Goal: Task Accomplishment & Management: Manage account settings

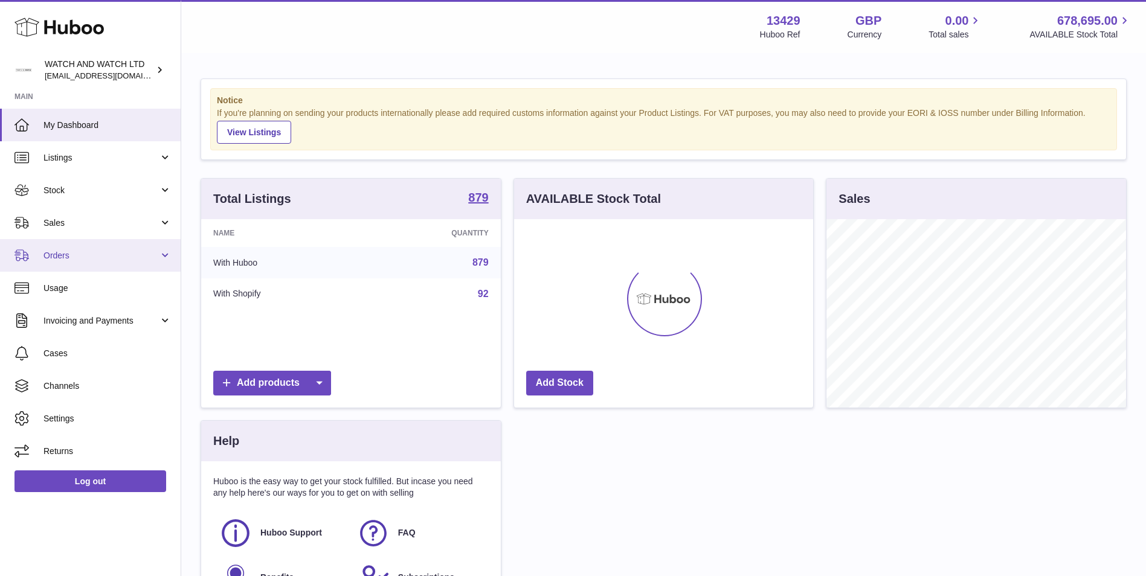
scroll to position [188, 299]
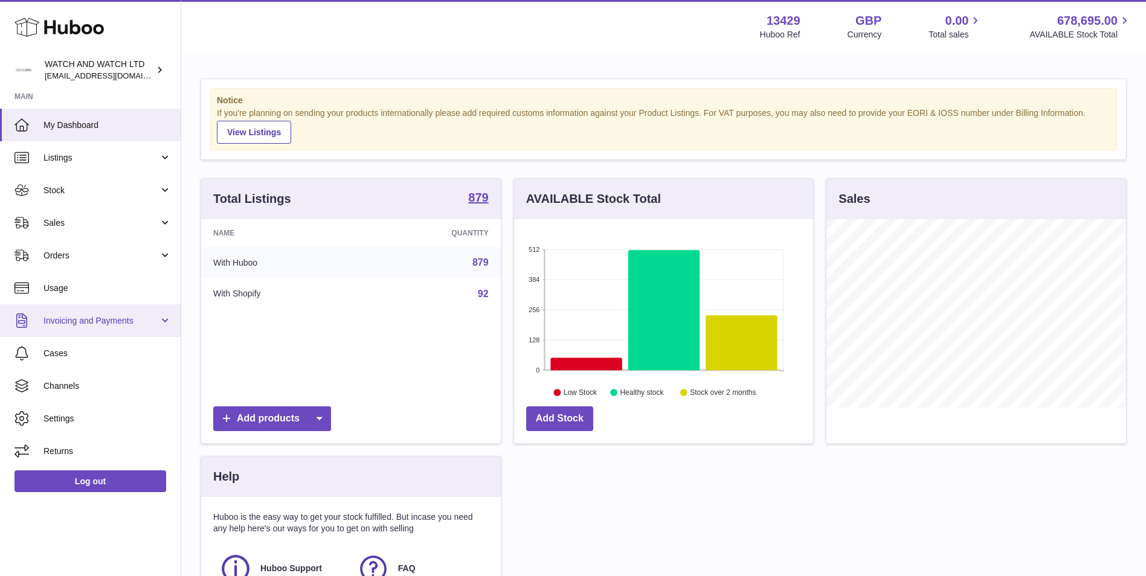
click at [100, 326] on span "Invoicing and Payments" at bounding box center [100, 320] width 115 height 11
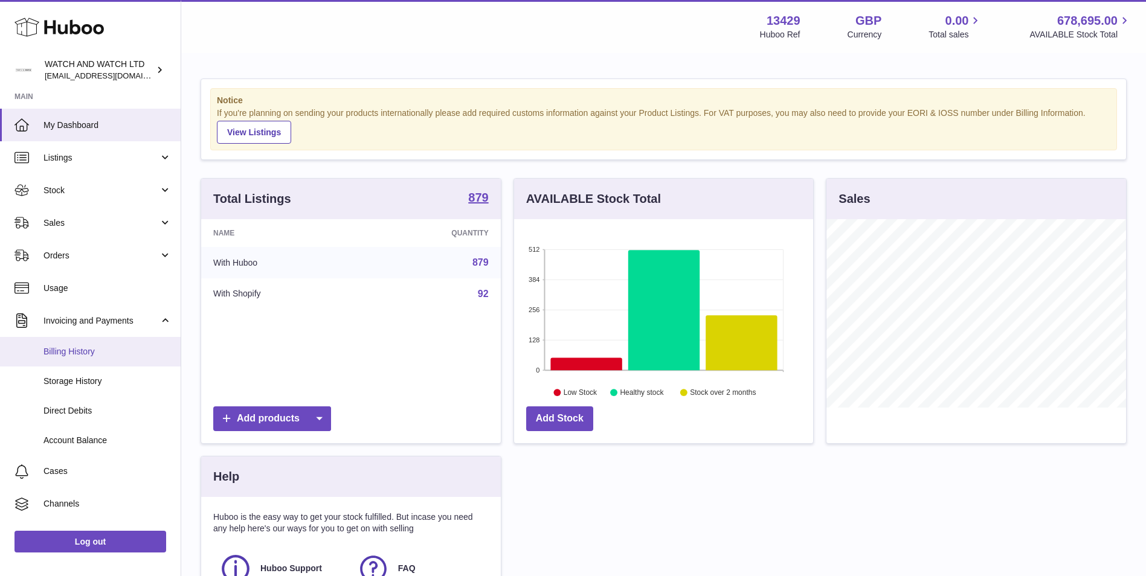
click at [103, 345] on link "Billing History" at bounding box center [90, 352] width 181 height 30
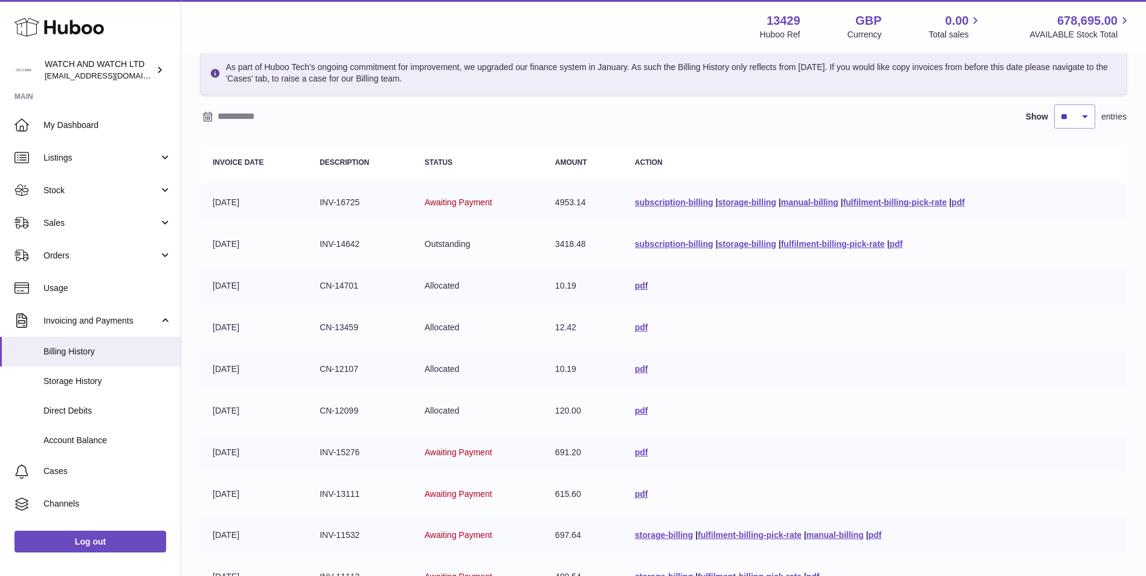
scroll to position [60, 0]
click at [648, 204] on link "subscription-billing" at bounding box center [674, 201] width 79 height 10
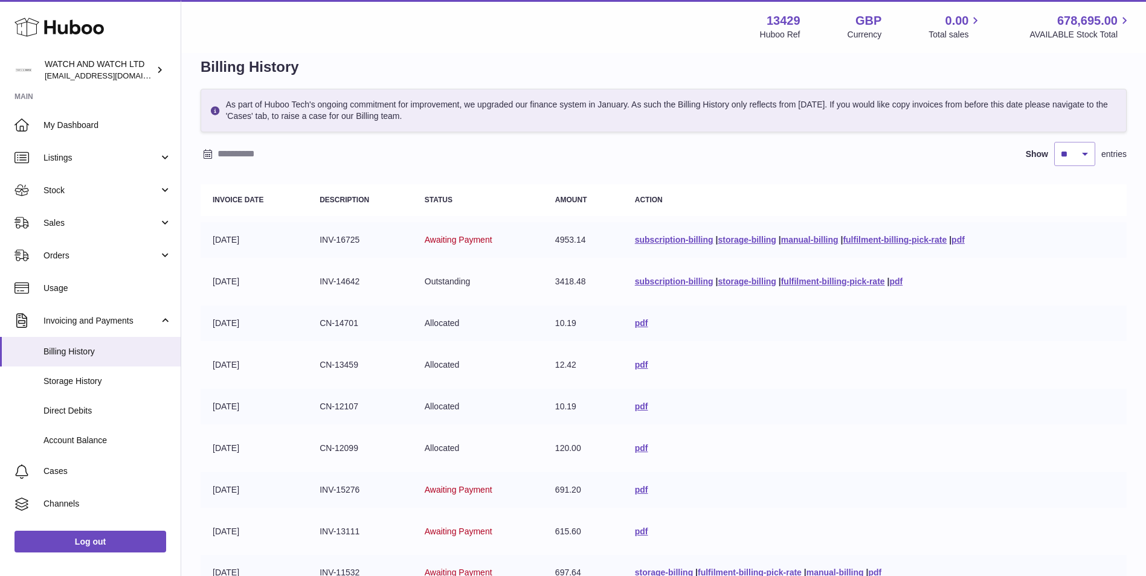
scroll to position [0, 0]
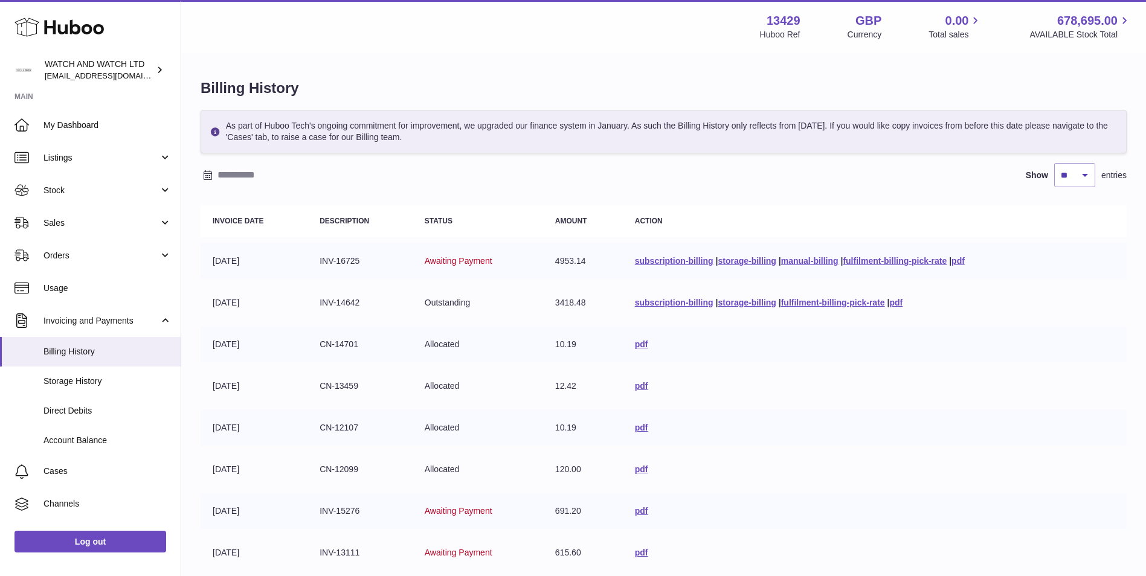
click at [739, 397] on td "pdf" at bounding box center [875, 386] width 504 height 36
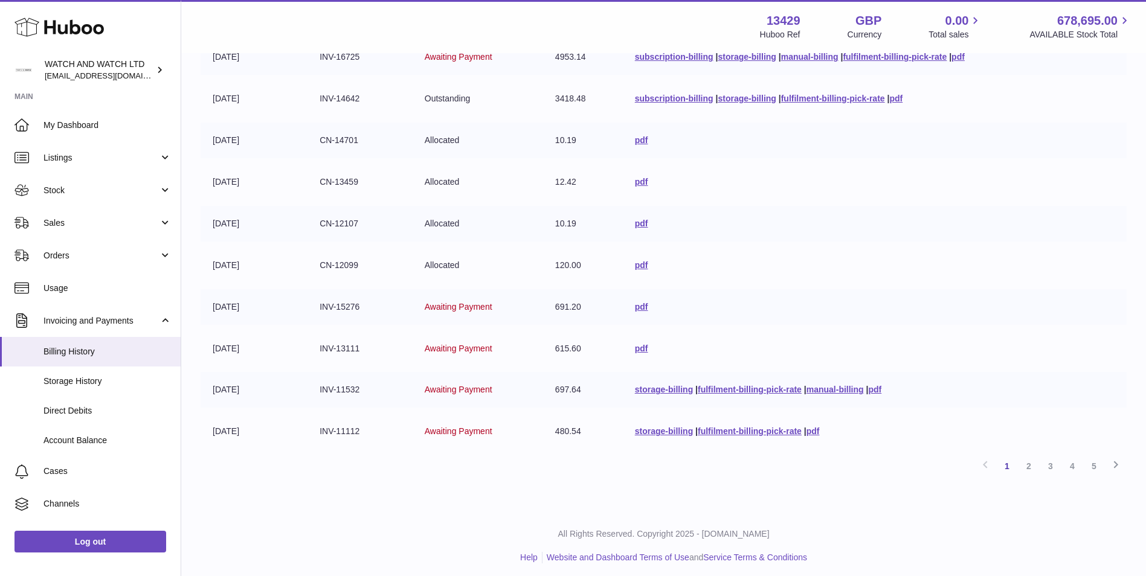
scroll to position [210, 0]
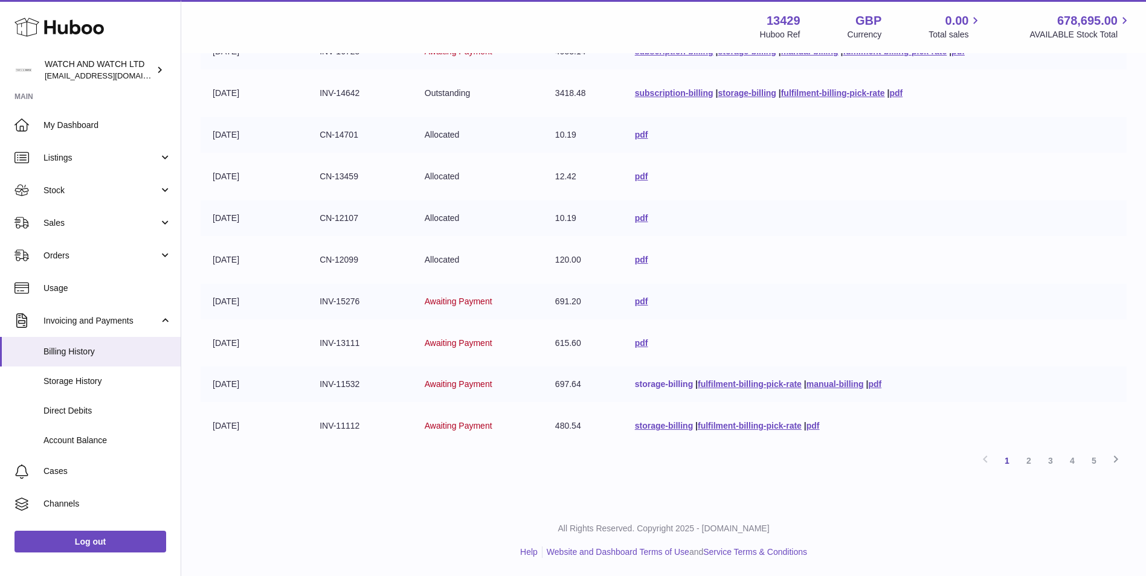
click at [652, 385] on link "storage-billing" at bounding box center [664, 384] width 58 height 10
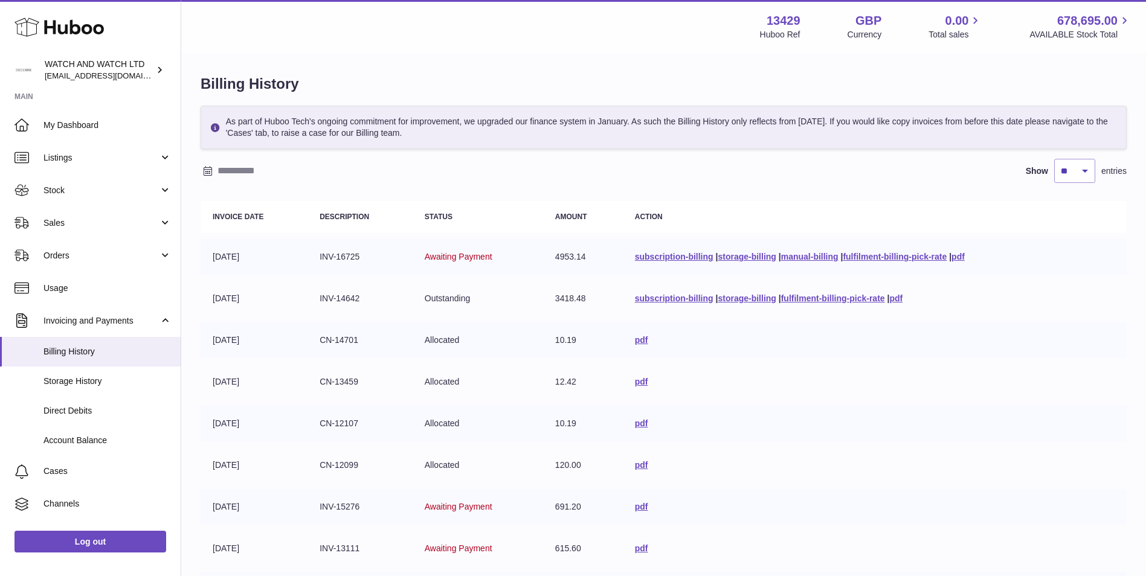
scroll to position [0, 0]
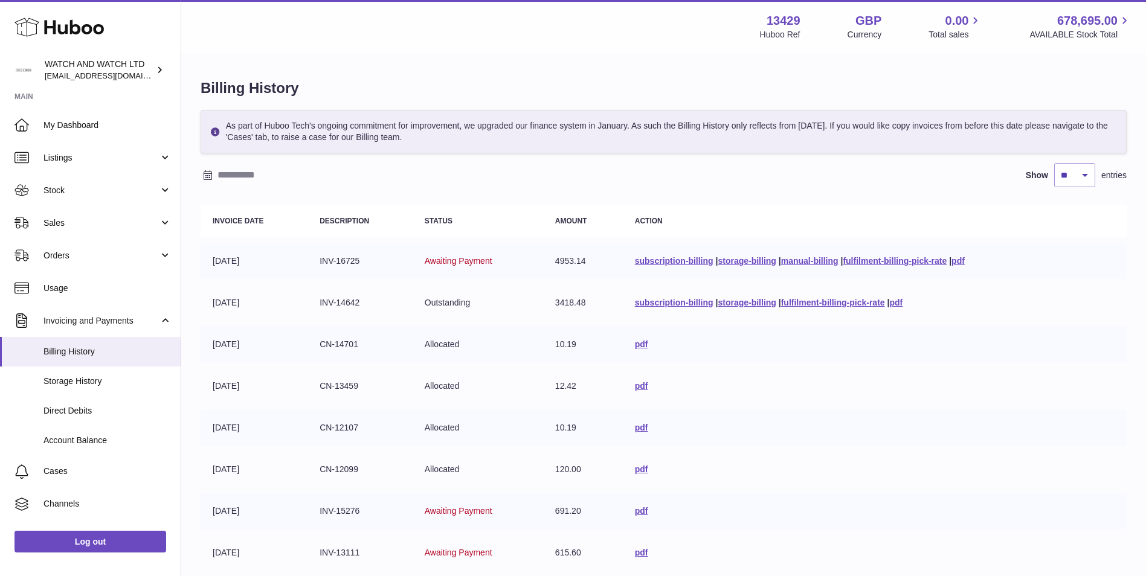
click at [1059, 339] on td "pdf" at bounding box center [875, 345] width 504 height 36
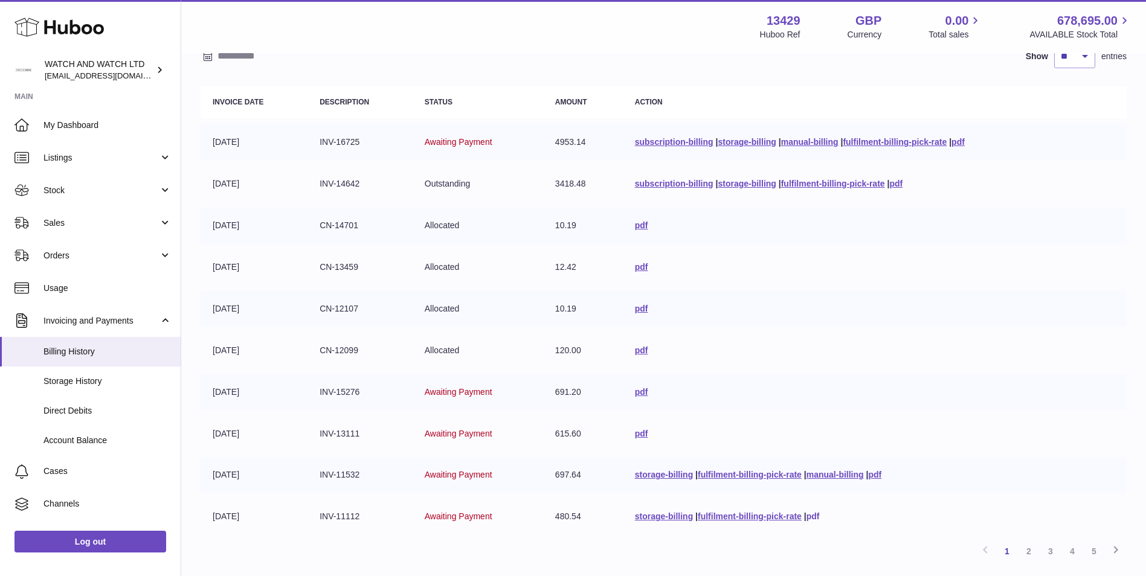
scroll to position [210, 0]
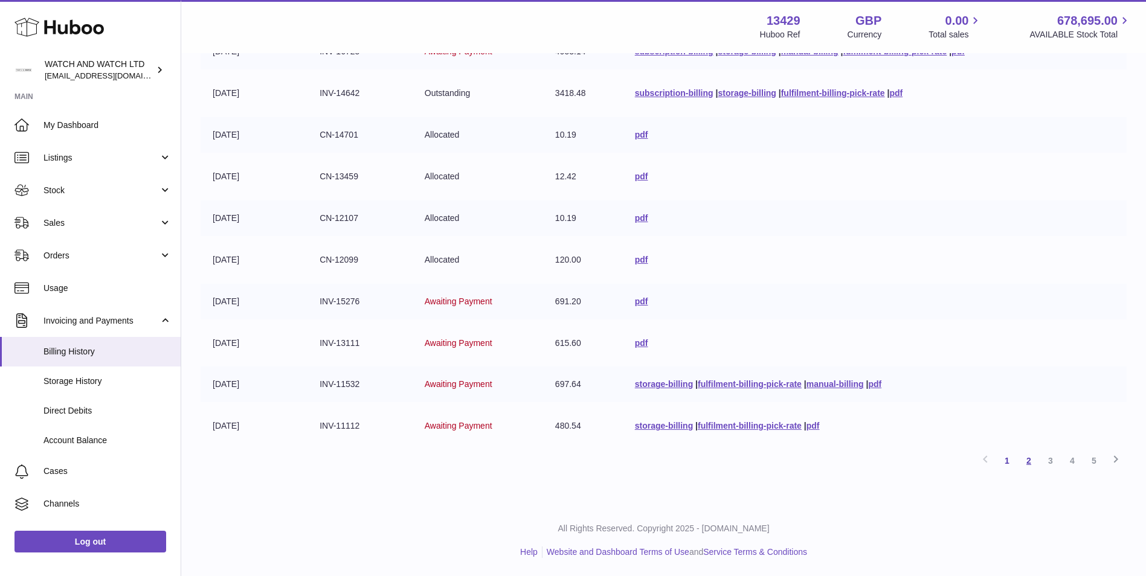
click at [1036, 459] on link "2" at bounding box center [1029, 461] width 22 height 22
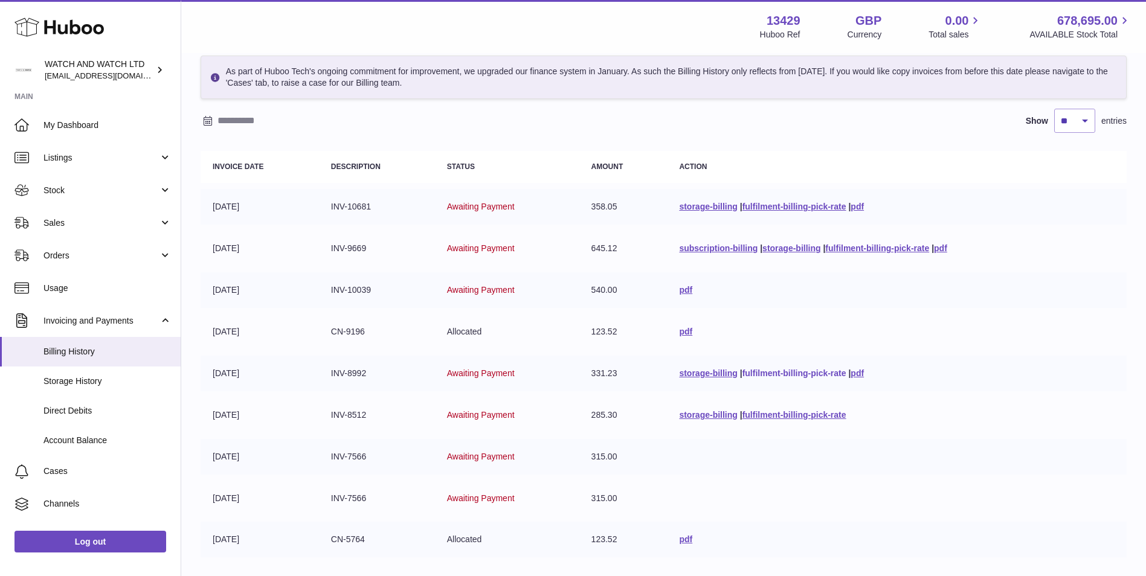
scroll to position [115, 0]
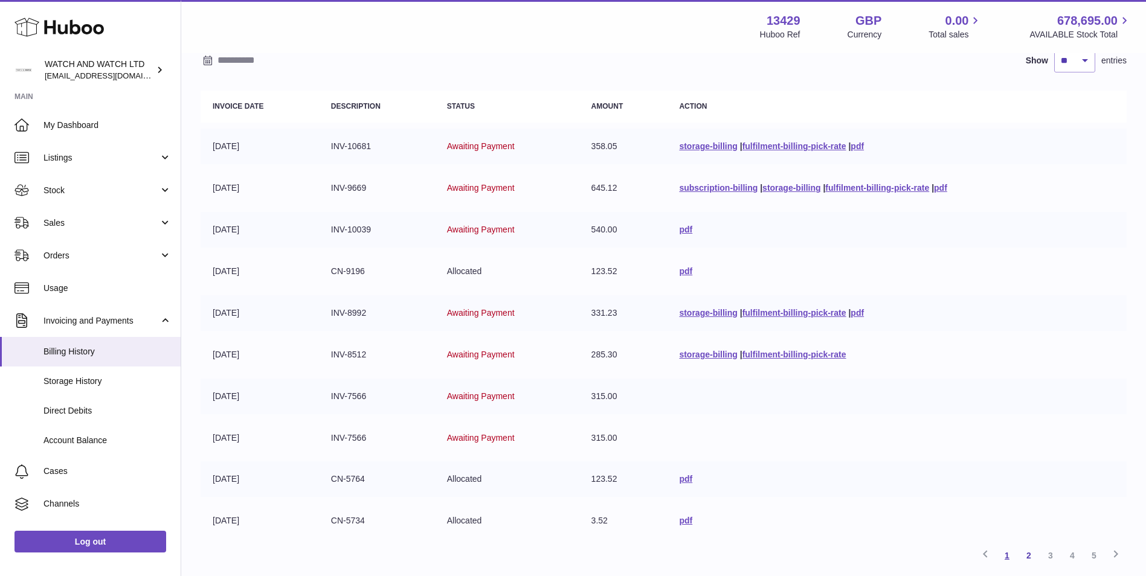
click at [1003, 560] on link "1" at bounding box center [1007, 556] width 22 height 22
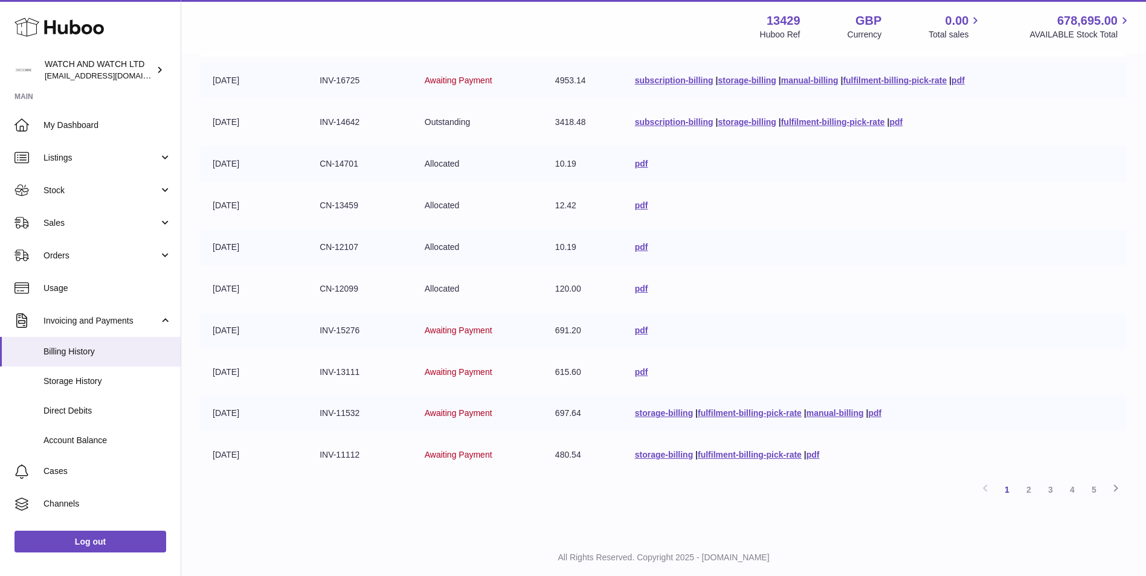
scroll to position [181, 0]
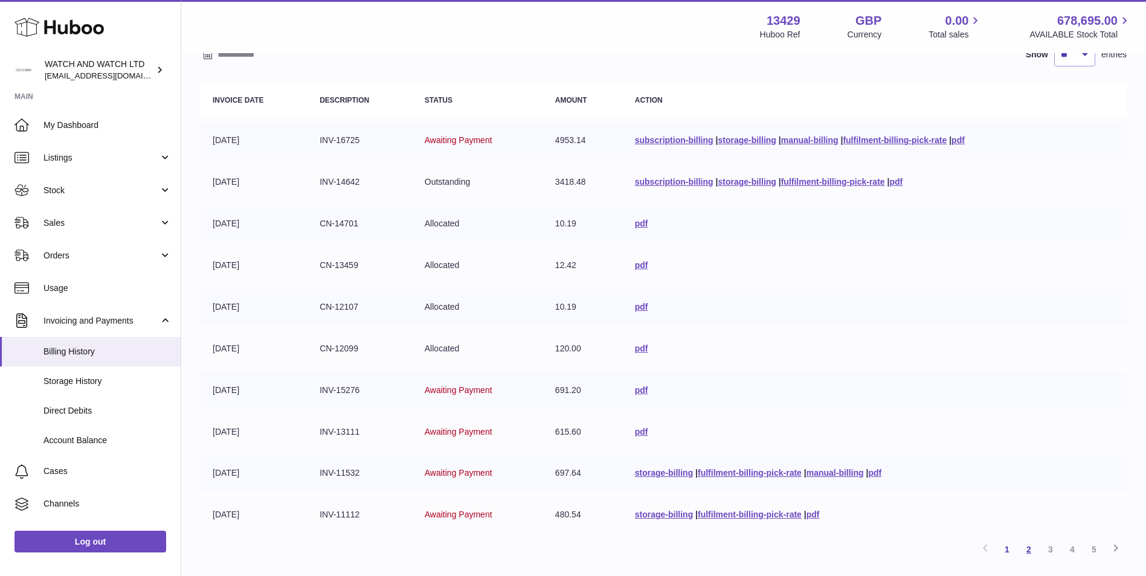
click at [1026, 551] on link "2" at bounding box center [1029, 550] width 22 height 22
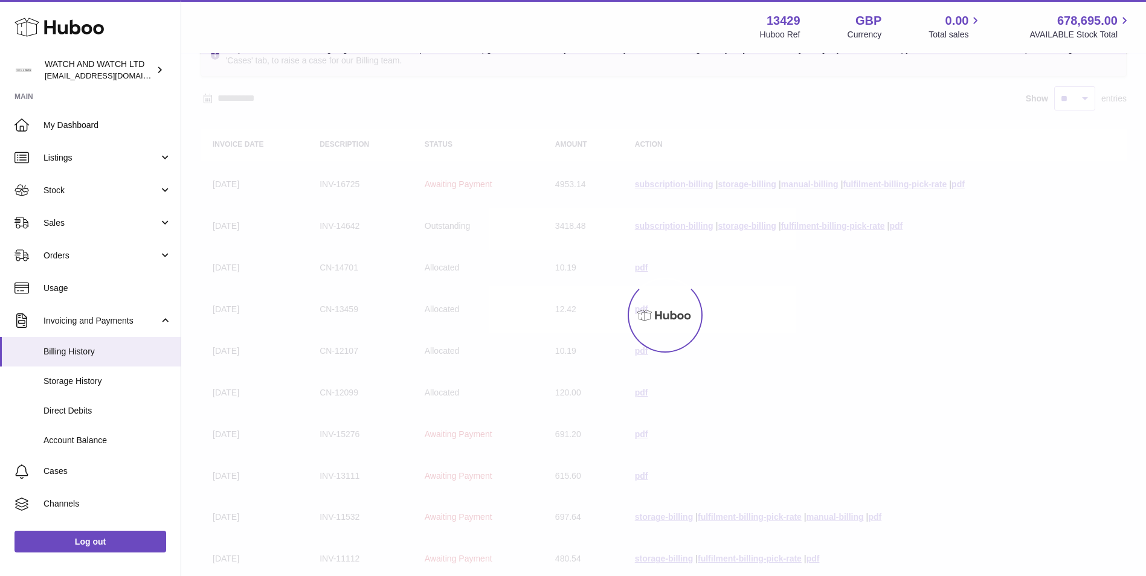
scroll to position [54, 0]
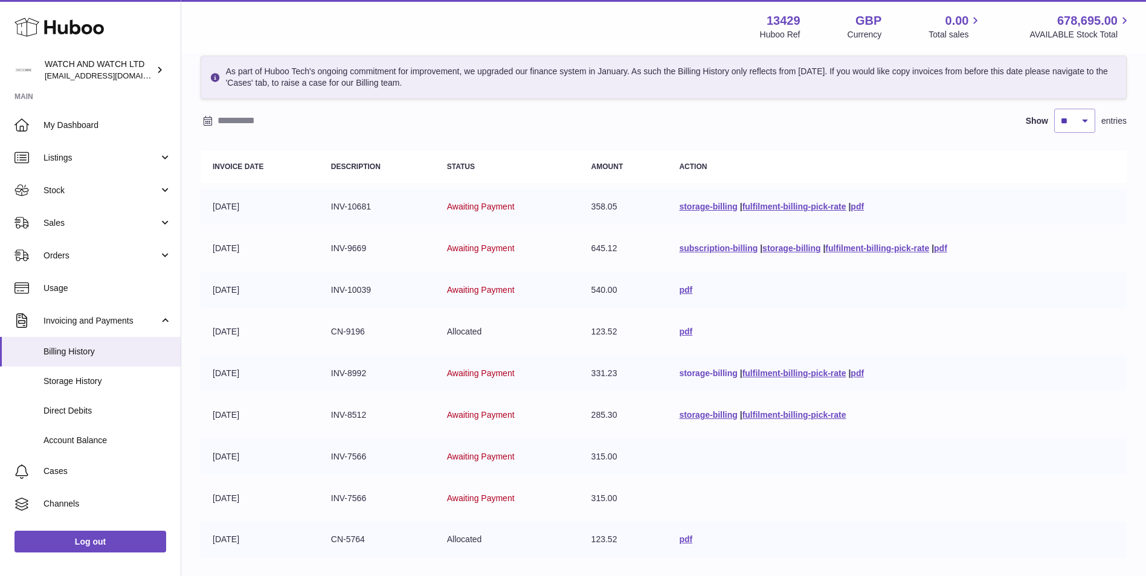
click at [693, 371] on link "storage-billing" at bounding box center [708, 373] width 58 height 10
click at [680, 370] on link "storage-billing" at bounding box center [708, 373] width 58 height 10
click at [682, 374] on link "storage-billing" at bounding box center [708, 373] width 58 height 10
click at [944, 327] on td "pdf" at bounding box center [897, 332] width 460 height 36
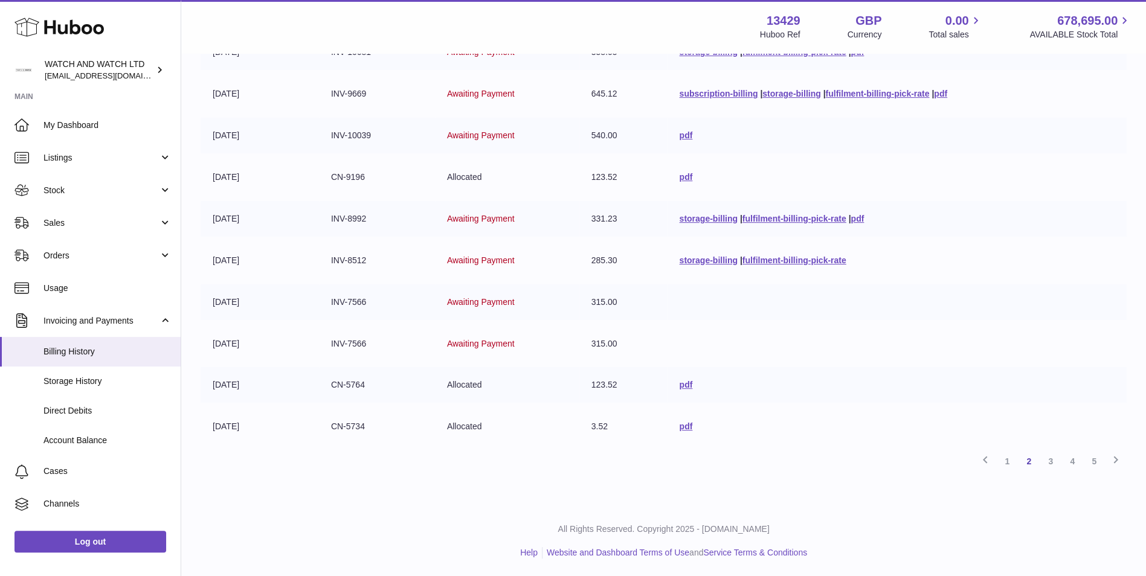
scroll to position [210, 0]
